Goal: Task Accomplishment & Management: Manage account settings

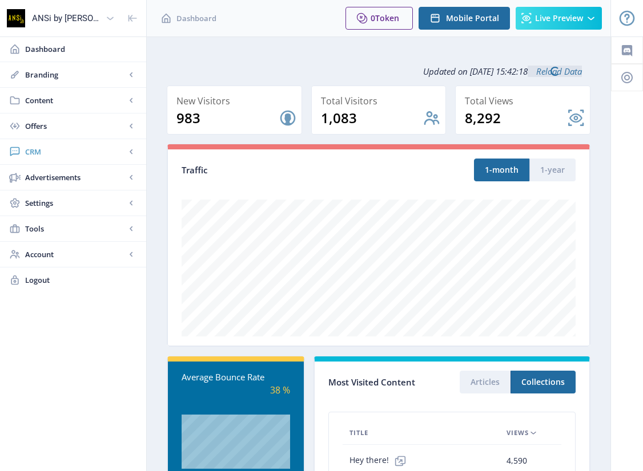
click at [33, 148] on span "CRM" at bounding box center [75, 151] width 100 height 11
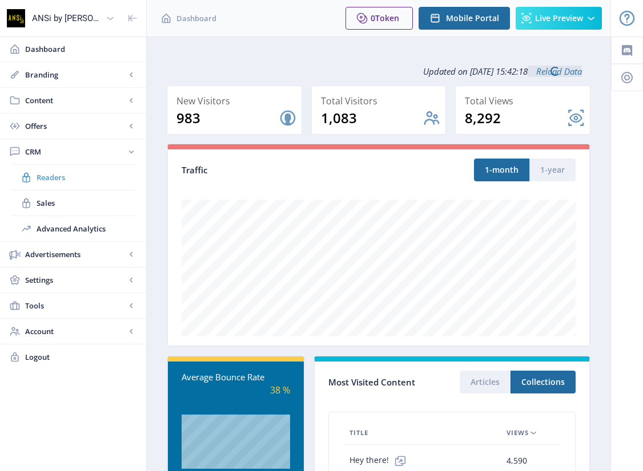
click at [47, 177] on span "Readers" at bounding box center [86, 177] width 98 height 11
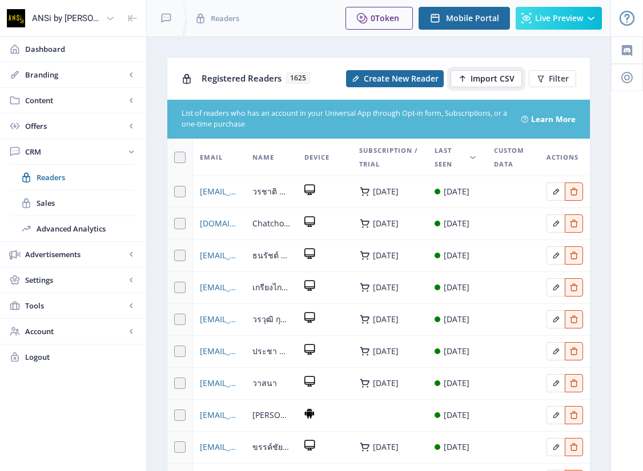
click at [486, 77] on span "Import CSV" at bounding box center [492, 78] width 44 height 9
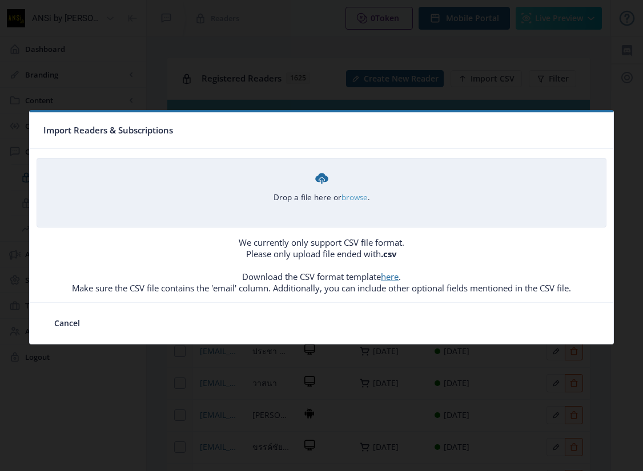
click at [0, 0] on link "browse" at bounding box center [0, 0] width 0 height 0
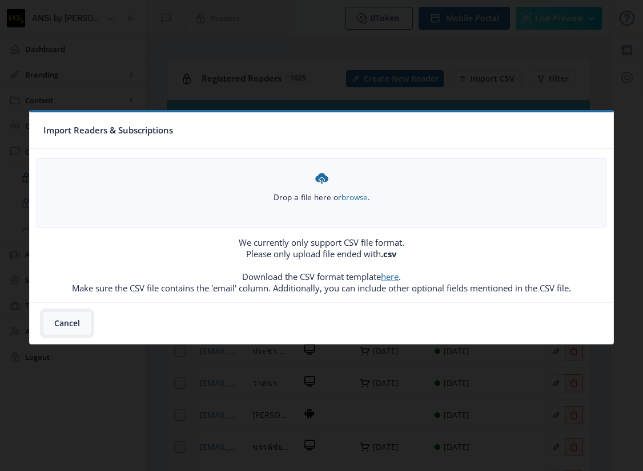
click at [74, 319] on button "Cancel" at bounding box center [66, 323] width 47 height 23
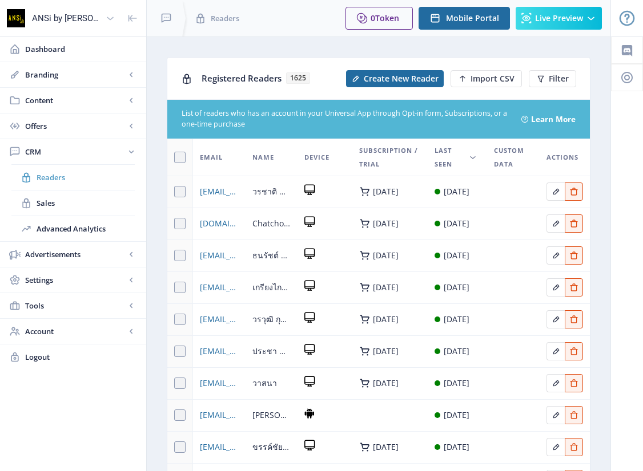
click at [50, 179] on span "Readers" at bounding box center [86, 177] width 98 height 11
click at [557, 74] on span "Filter" at bounding box center [558, 78] width 20 height 9
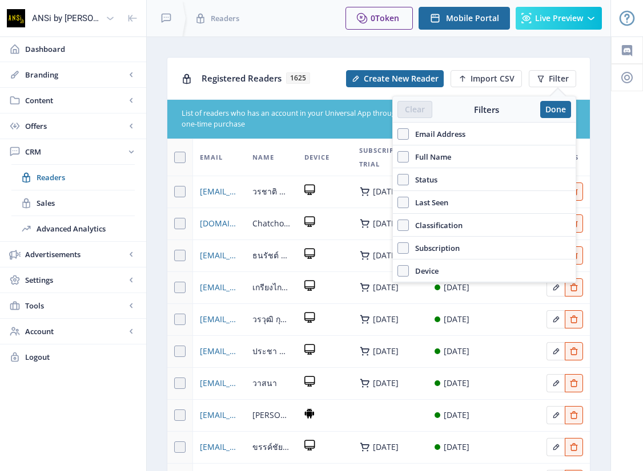
click at [464, 132] on span "Email Address" at bounding box center [437, 134] width 56 height 14
click at [398, 134] on input "Email Address" at bounding box center [397, 134] width 1 height 1
checkbox input "true"
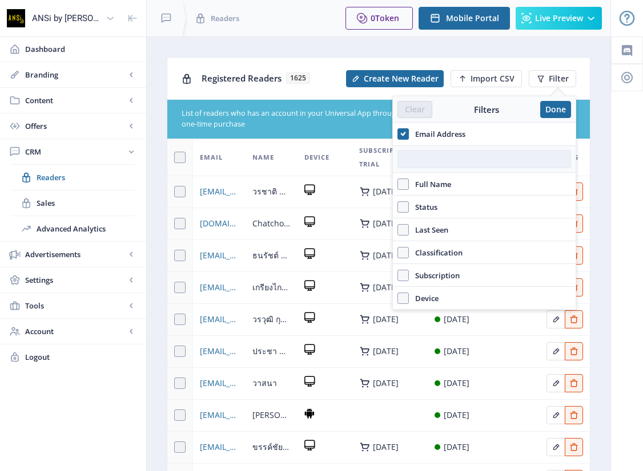
click at [440, 161] on input "text" at bounding box center [483, 159] width 173 height 18
paste input "[EMAIL_ADDRESS][DOMAIN_NAME]"
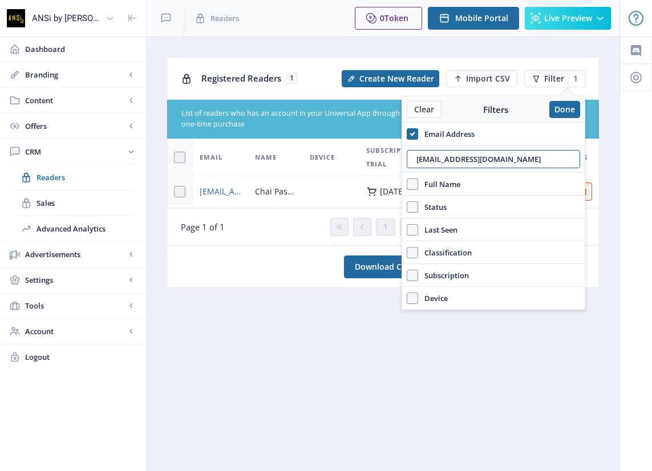
type input "[EMAIL_ADDRESS][DOMAIN_NAME]"
click at [269, 231] on div "Page 1 of 1" at bounding box center [253, 226] width 145 height 11
click at [559, 109] on button "Done" at bounding box center [565, 109] width 31 height 17
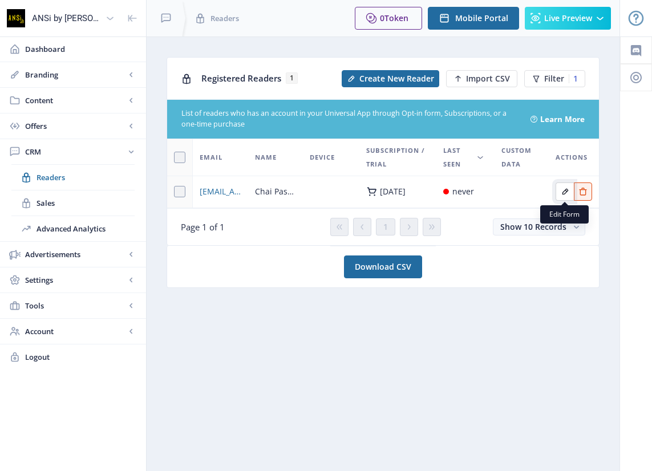
click at [565, 190] on icon "Edit page" at bounding box center [565, 192] width 6 height 6
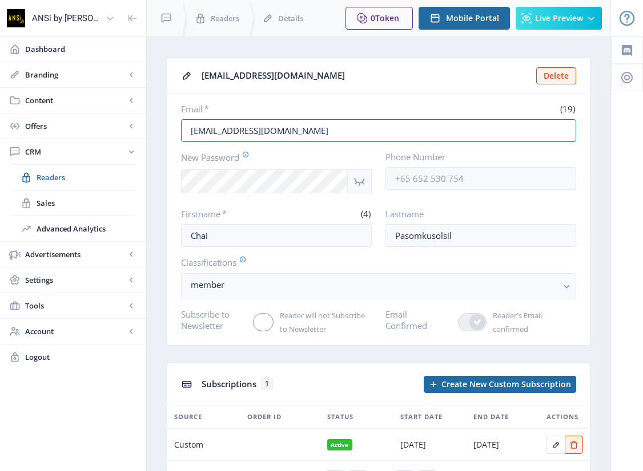
drag, startPoint x: 307, startPoint y: 134, endPoint x: 163, endPoint y: 123, distance: 144.8
click at [163, 123] on nb-layout-column "[EMAIL_ADDRESS][DOMAIN_NAME] Delete Email * (19) [EMAIL_ADDRESS][DOMAIN_NAME] N…" at bounding box center [378, 288] width 465 height 502
paste input "e"
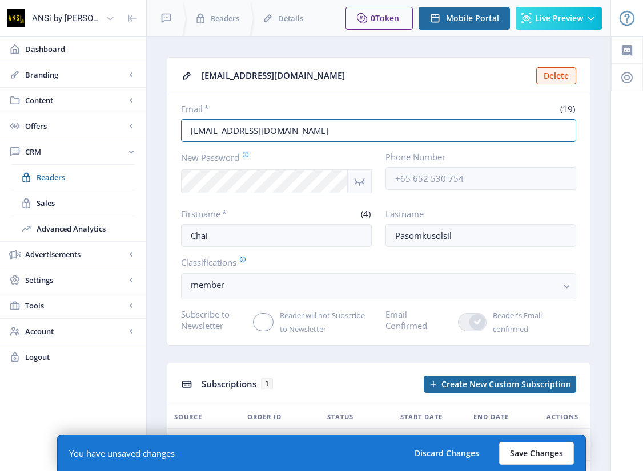
type input "[EMAIL_ADDRESS][DOMAIN_NAME]"
click at [528, 454] on button "Save Changes" at bounding box center [536, 453] width 75 height 23
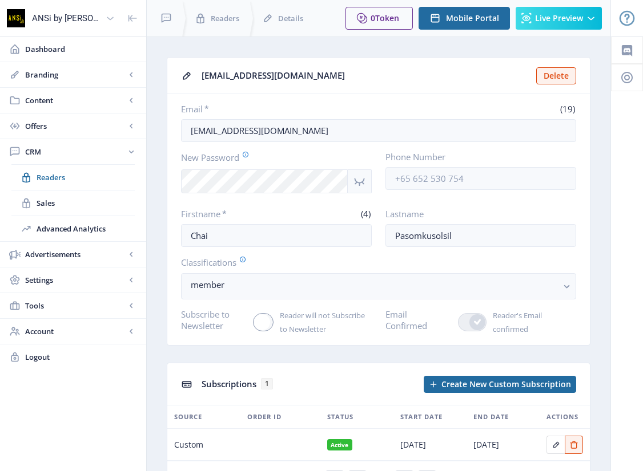
scroll to position [67, 0]
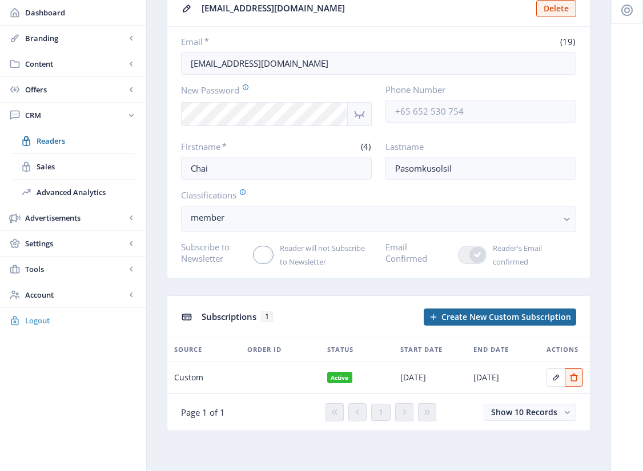
click at [38, 321] on span "Logout" at bounding box center [81, 320] width 112 height 11
